Goal: Transaction & Acquisition: Purchase product/service

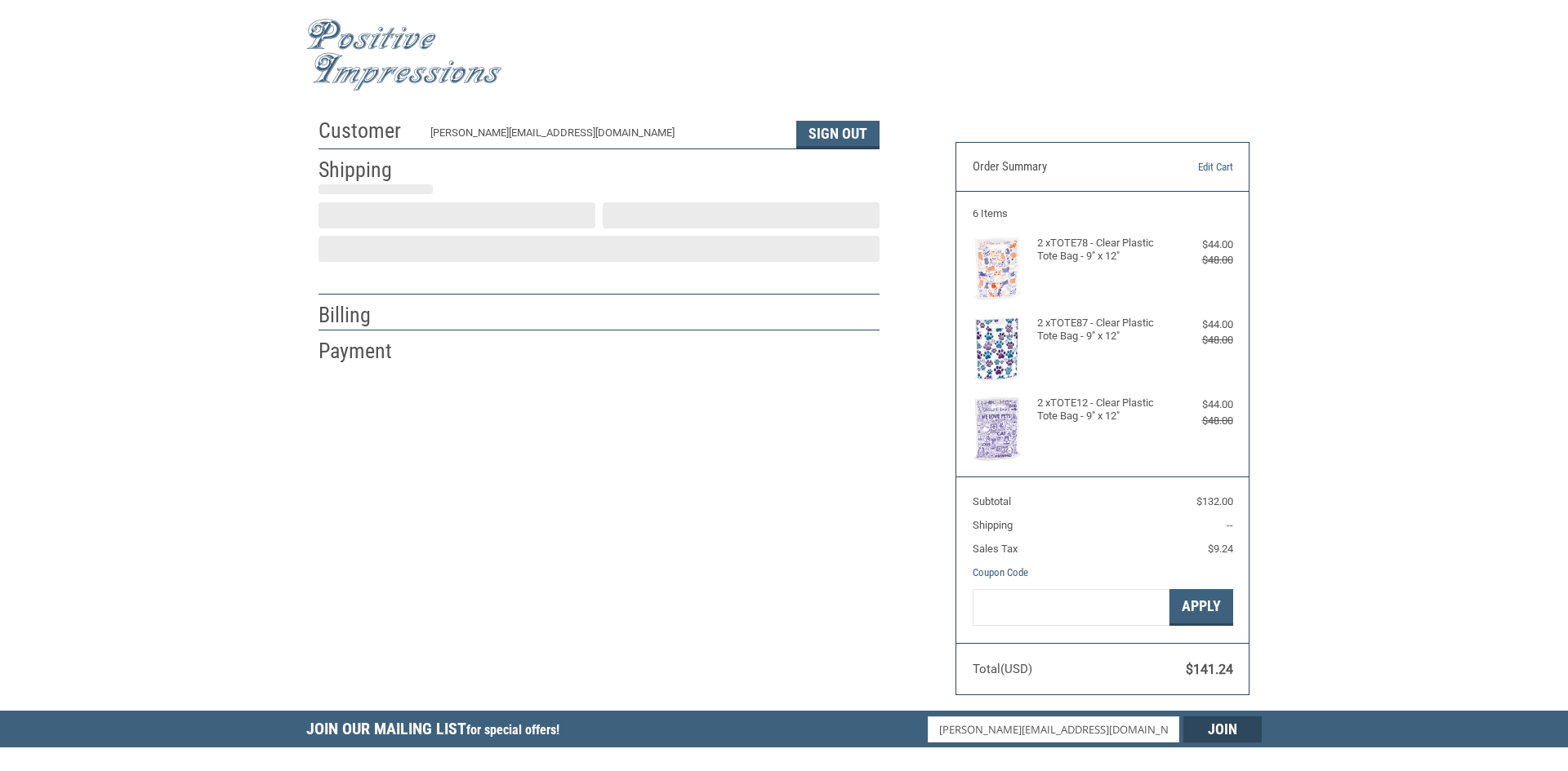
select select "US"
select select "NC"
type input "[PERSON_NAME]"
type input "[GEOGRAPHIC_DATA]"
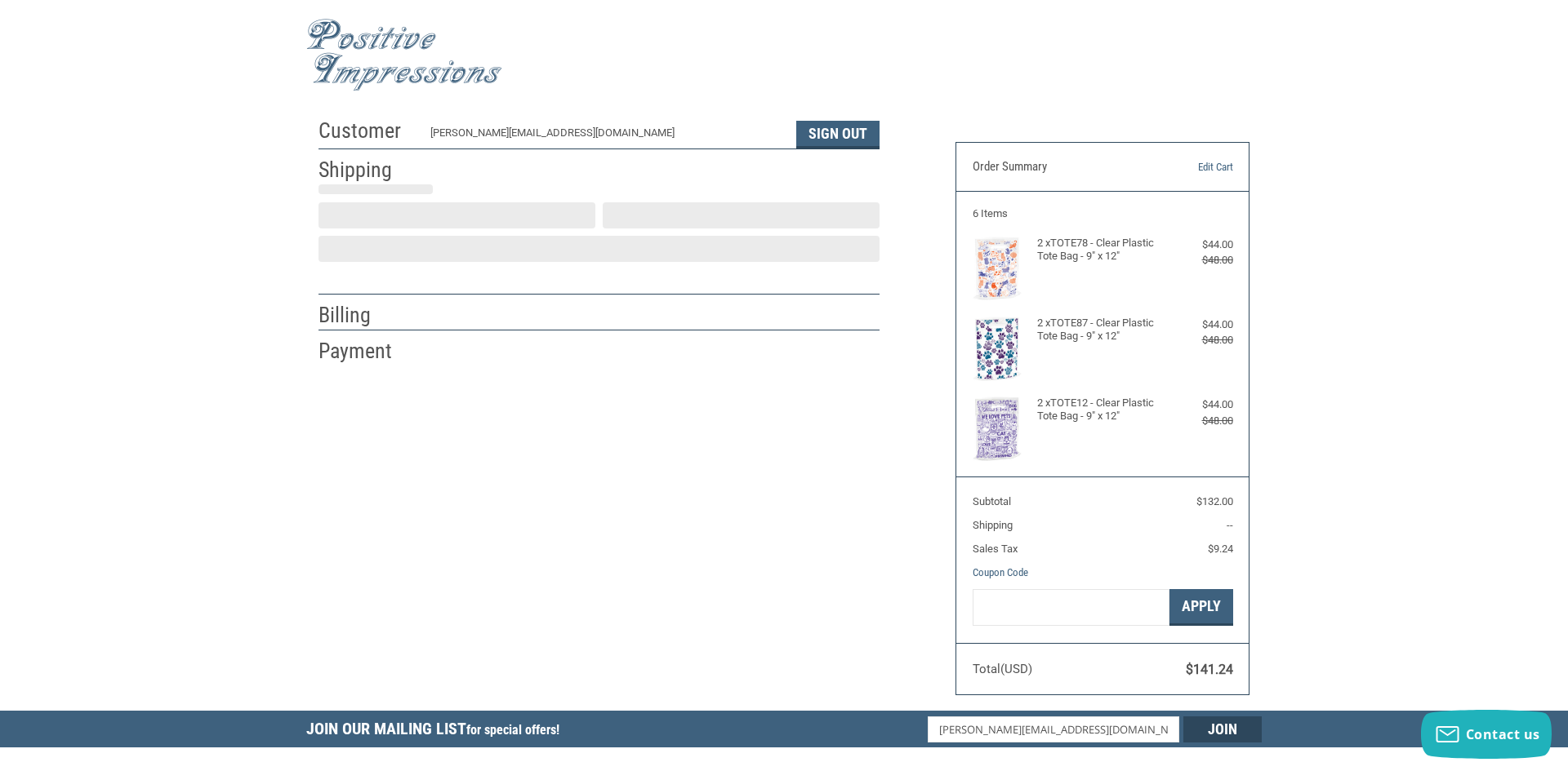
type input "Hickory"
select select "NC"
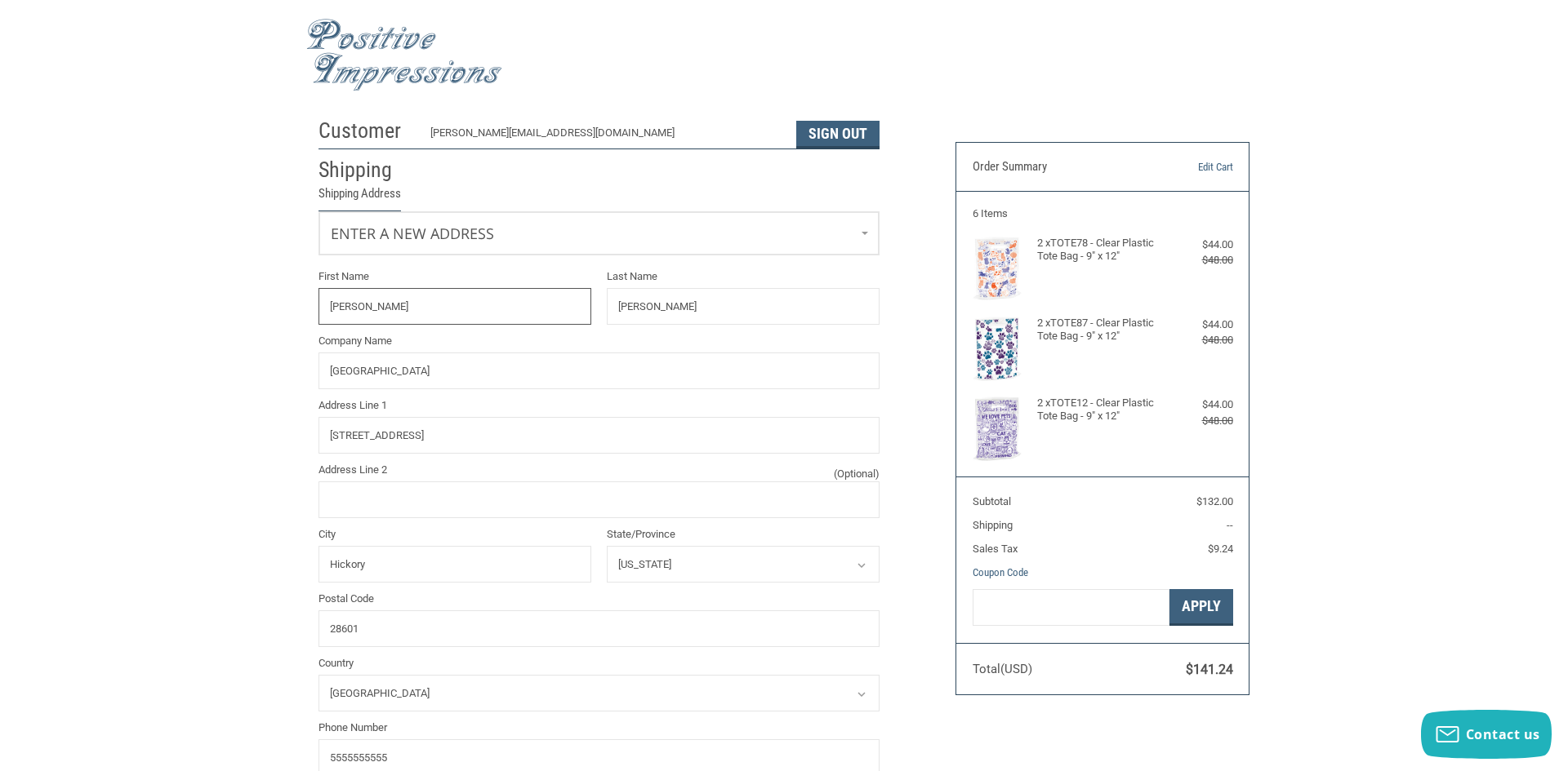
radio input "true"
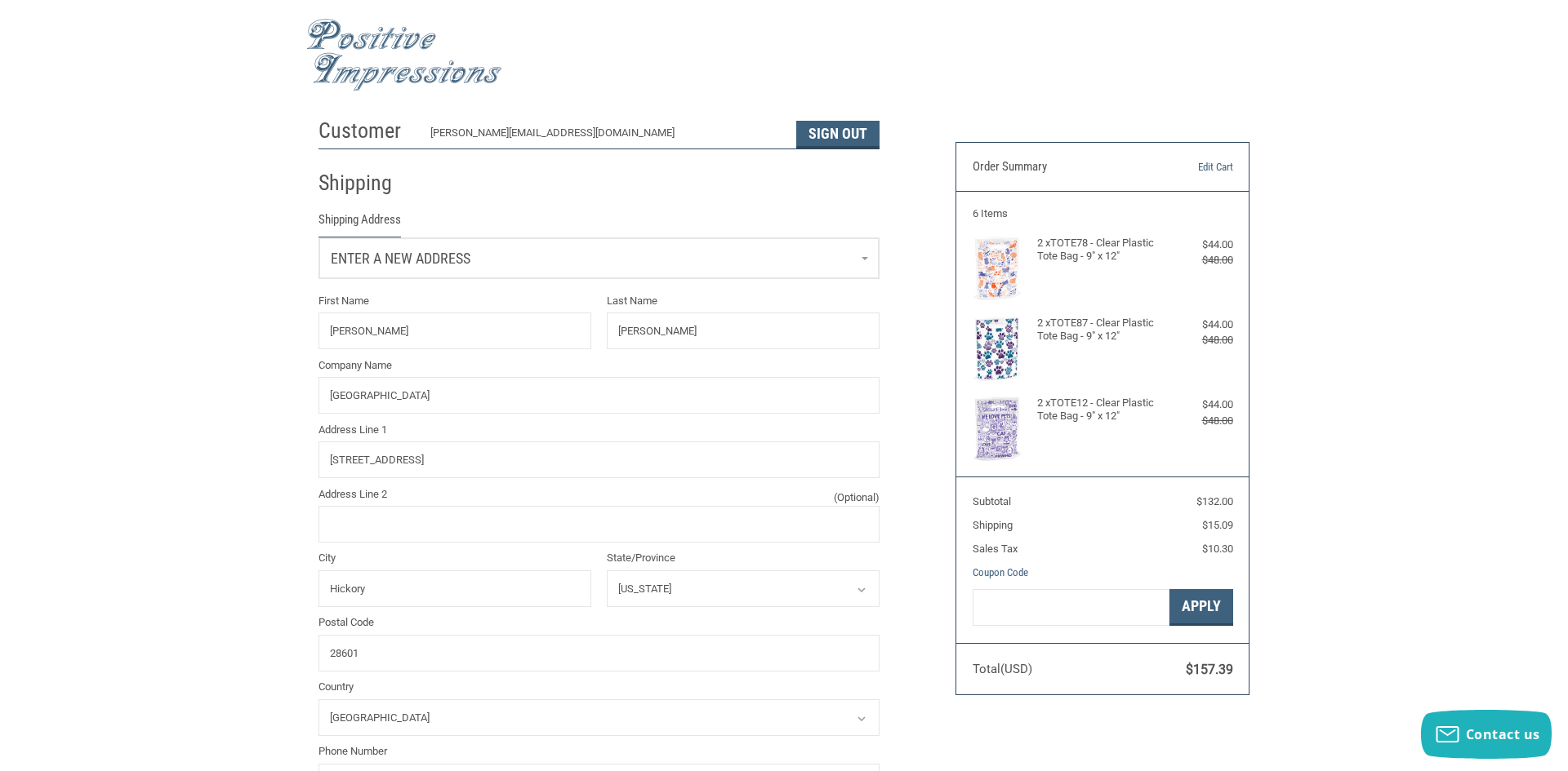
click at [865, 265] on link "Enter a new address" at bounding box center [598, 258] width 559 height 40
click at [378, 352] on p "[STREET_ADDRESS]" at bounding box center [599, 360] width 526 height 16
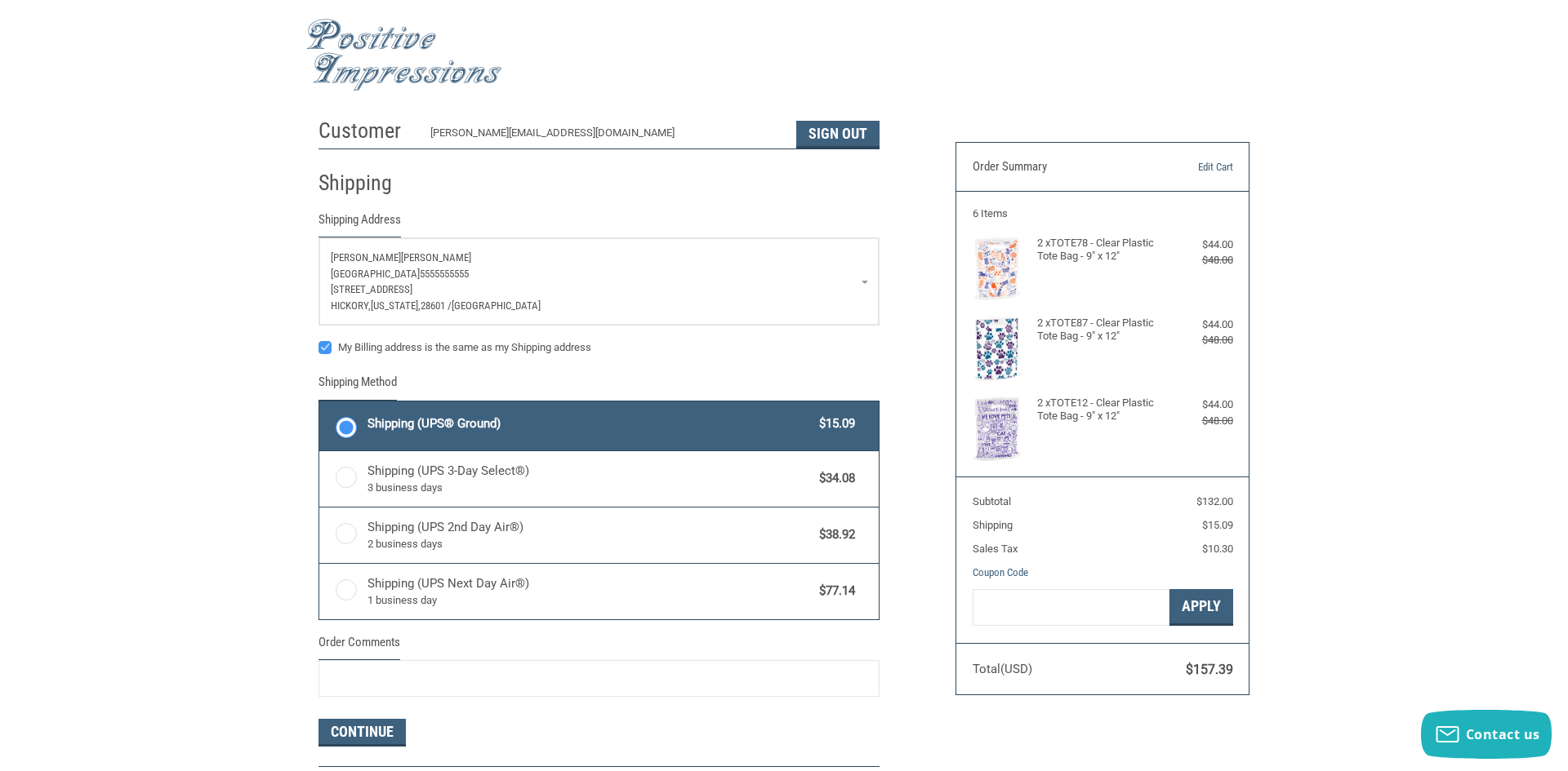
click at [363, 259] on span "[PERSON_NAME]" at bounding box center [366, 257] width 70 height 12
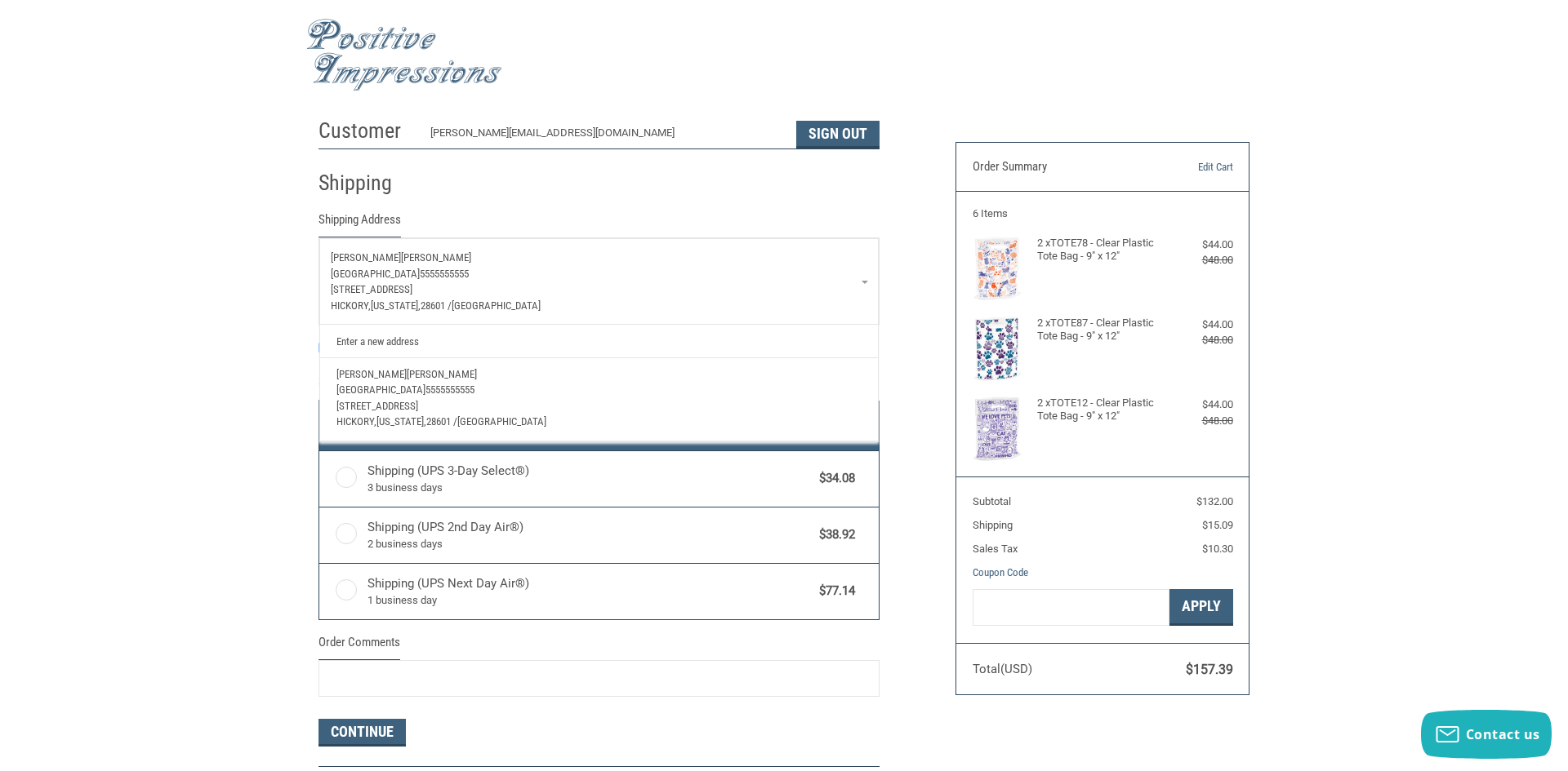
click at [373, 296] on p "[STREET_ADDRESS]" at bounding box center [599, 290] width 537 height 16
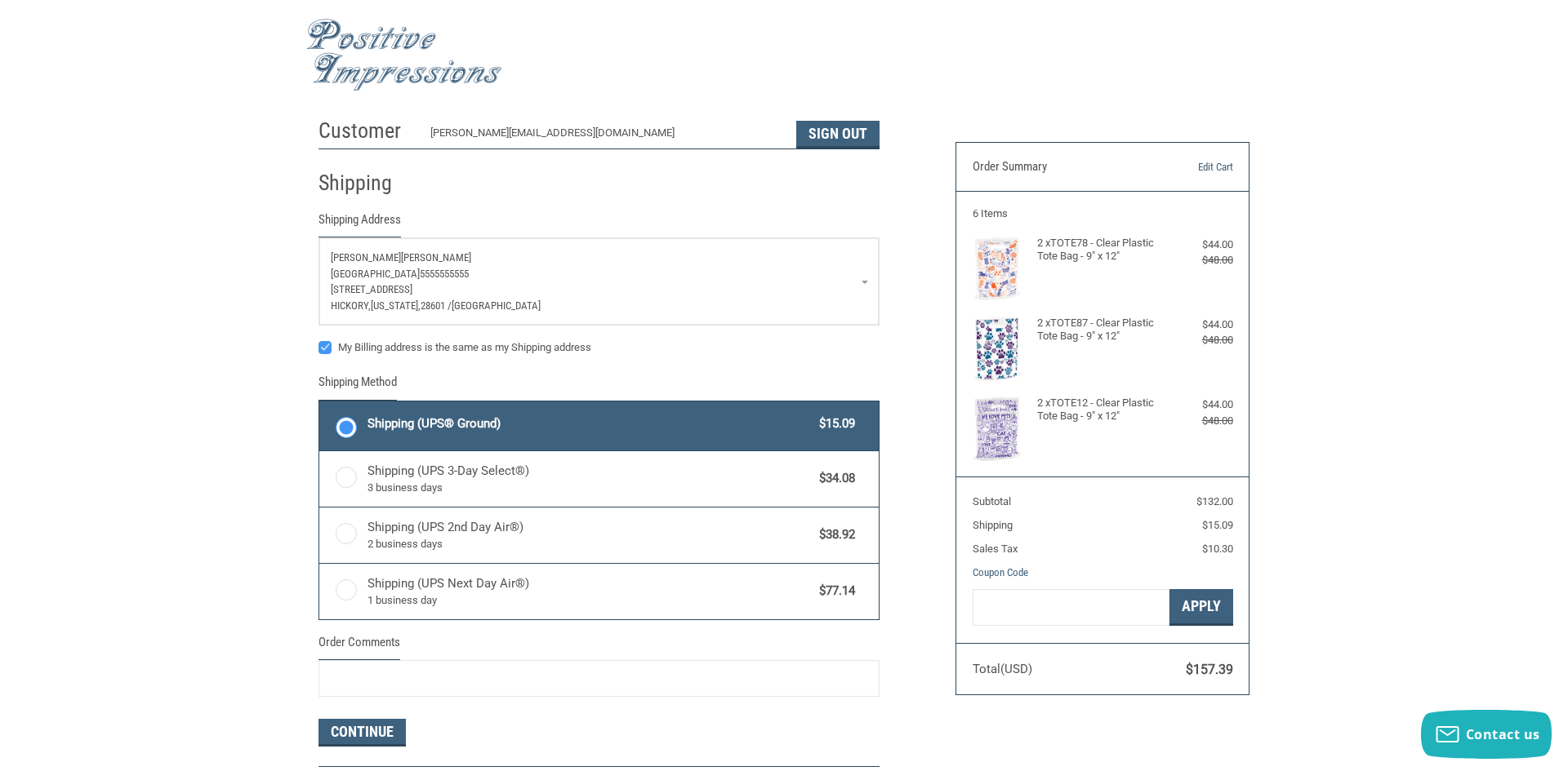
click at [103, 260] on div "Customer [PERSON_NAME][EMAIL_ADDRESS][DOMAIN_NAME] Sign Out Shipping Shipping A…" at bounding box center [784, 474] width 1568 height 728
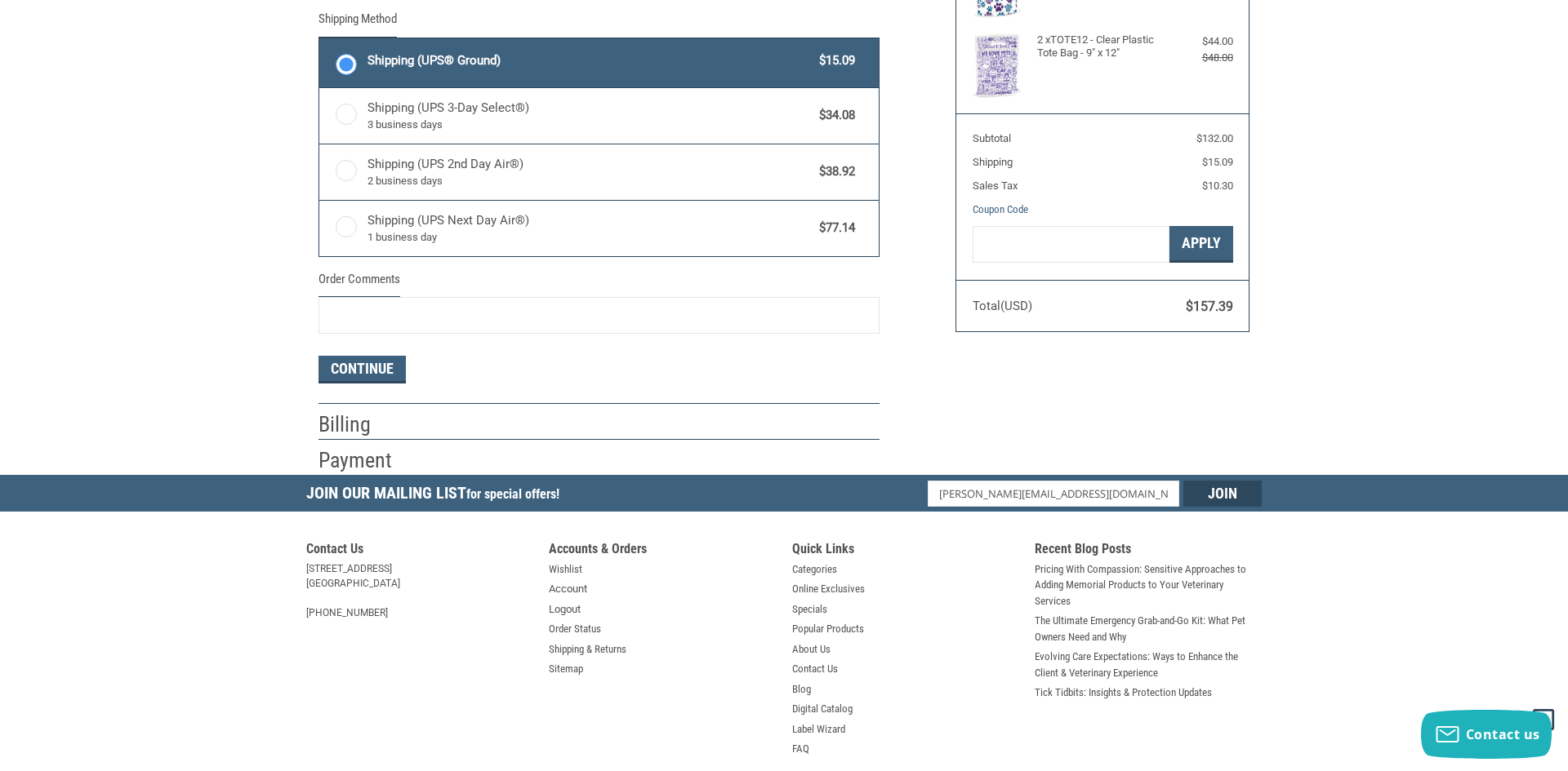
scroll to position [376, 0]
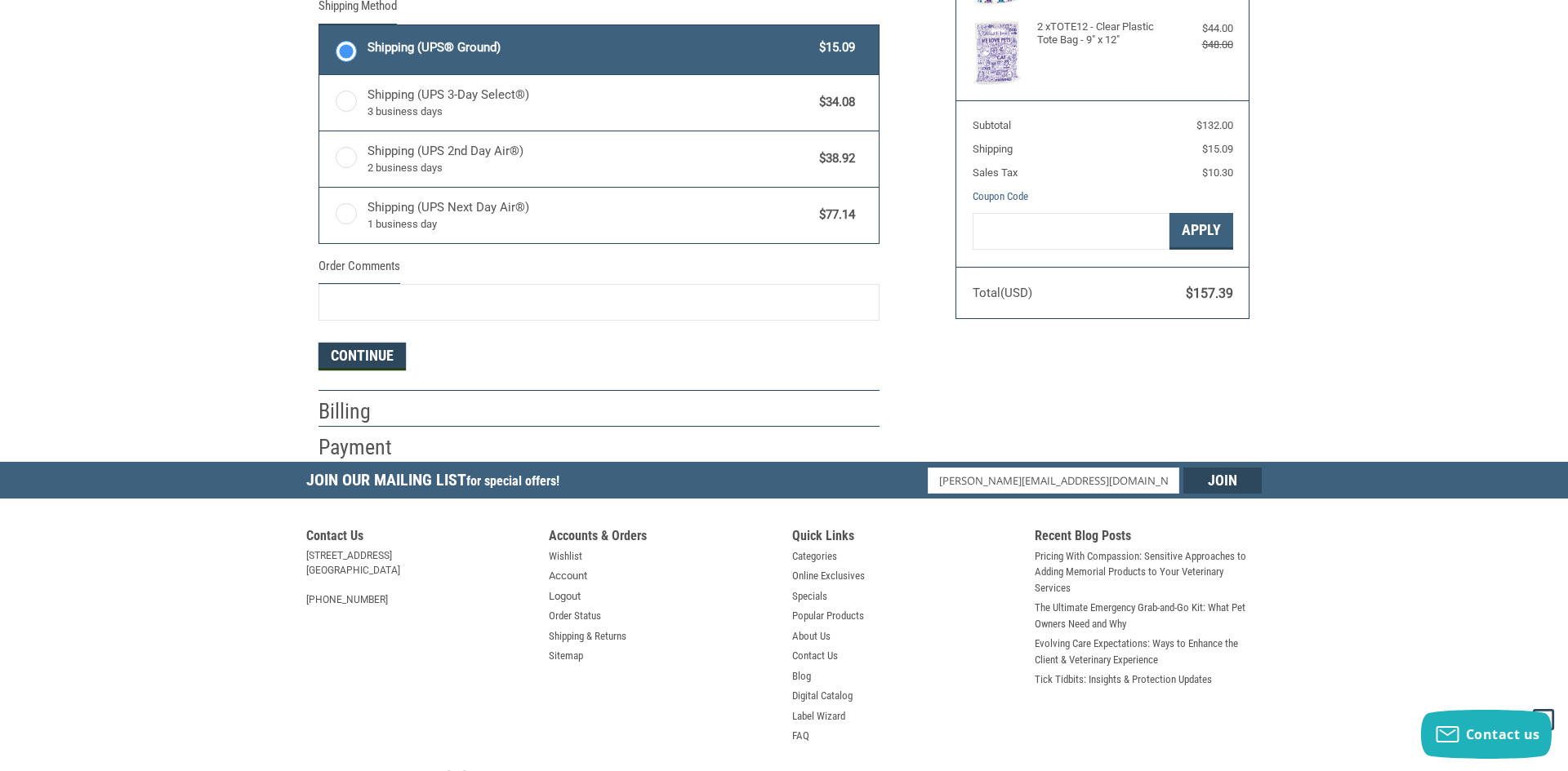
click at [350, 356] on button "Continue" at bounding box center [362, 356] width 87 height 28
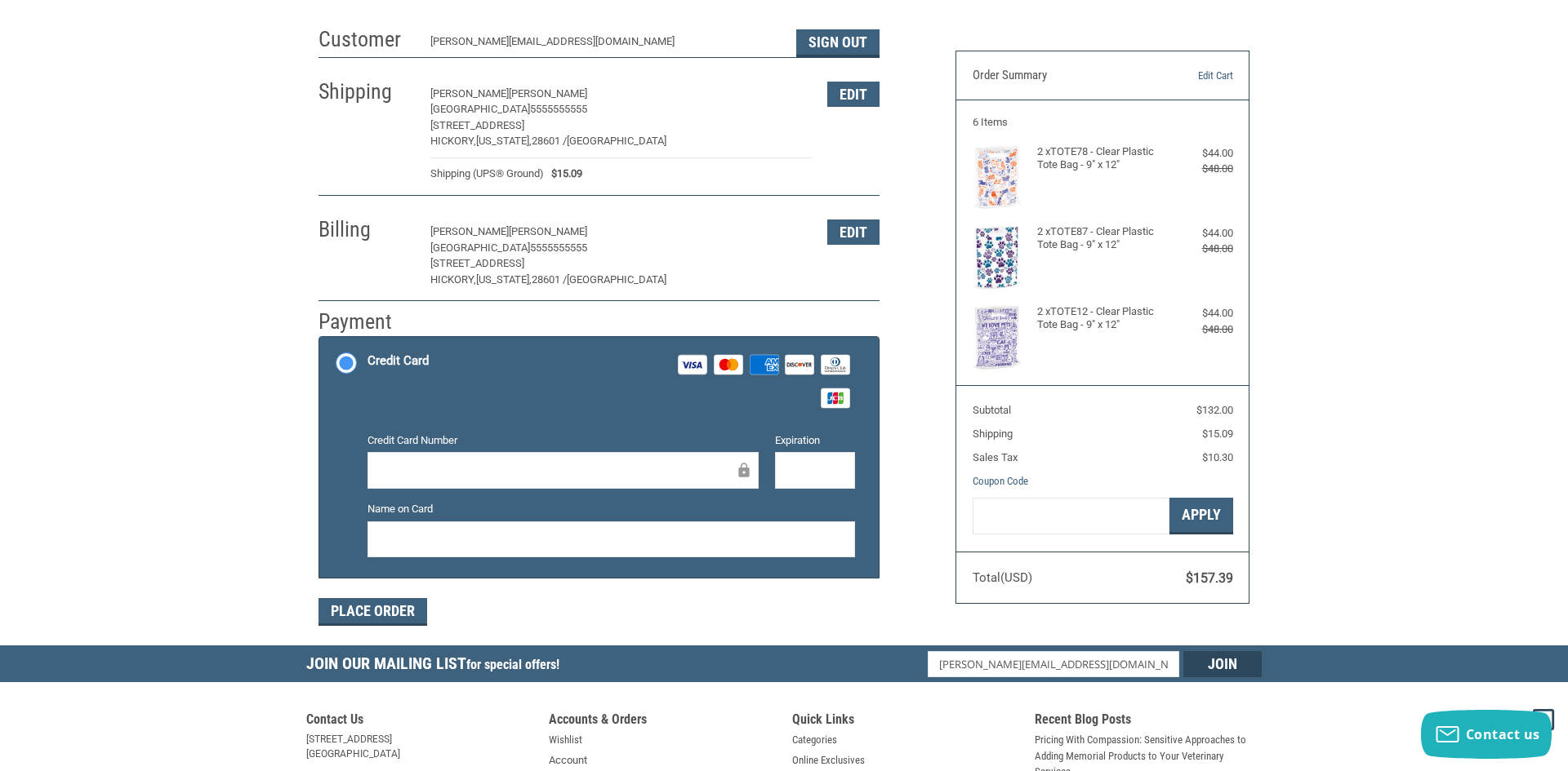
scroll to position [93, 0]
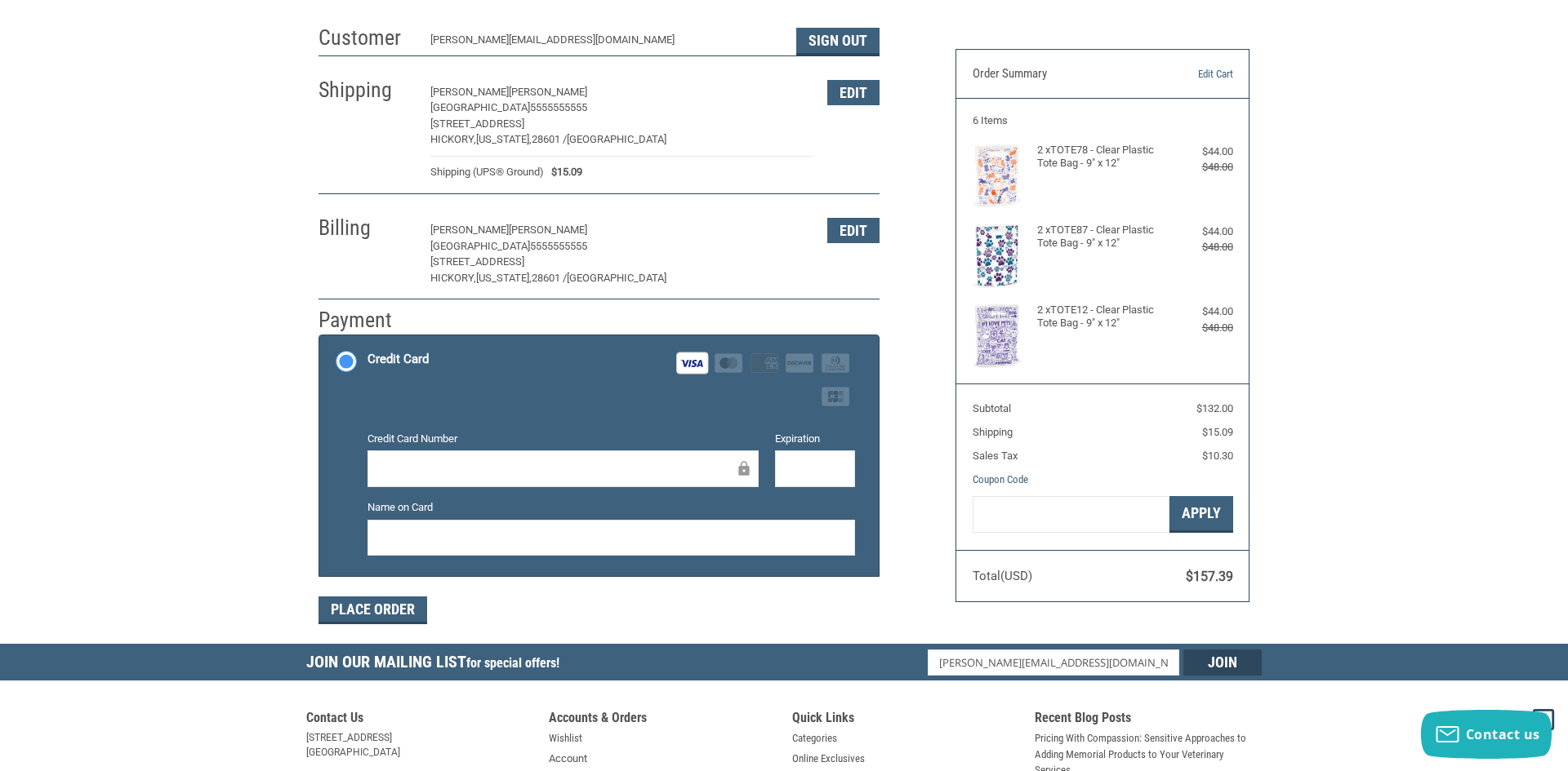
click at [825, 489] on div "Credit Card Number Expiration Name on Card" at bounding box center [611, 500] width 504 height 138
click at [825, 481] on div at bounding box center [815, 469] width 80 height 36
click at [672, 526] on div at bounding box center [611, 538] width 487 height 36
click at [652, 546] on iframe at bounding box center [611, 537] width 465 height 19
click at [384, 611] on button "Place Order" at bounding box center [372, 610] width 108 height 28
